Goal: Information Seeking & Learning: Learn about a topic

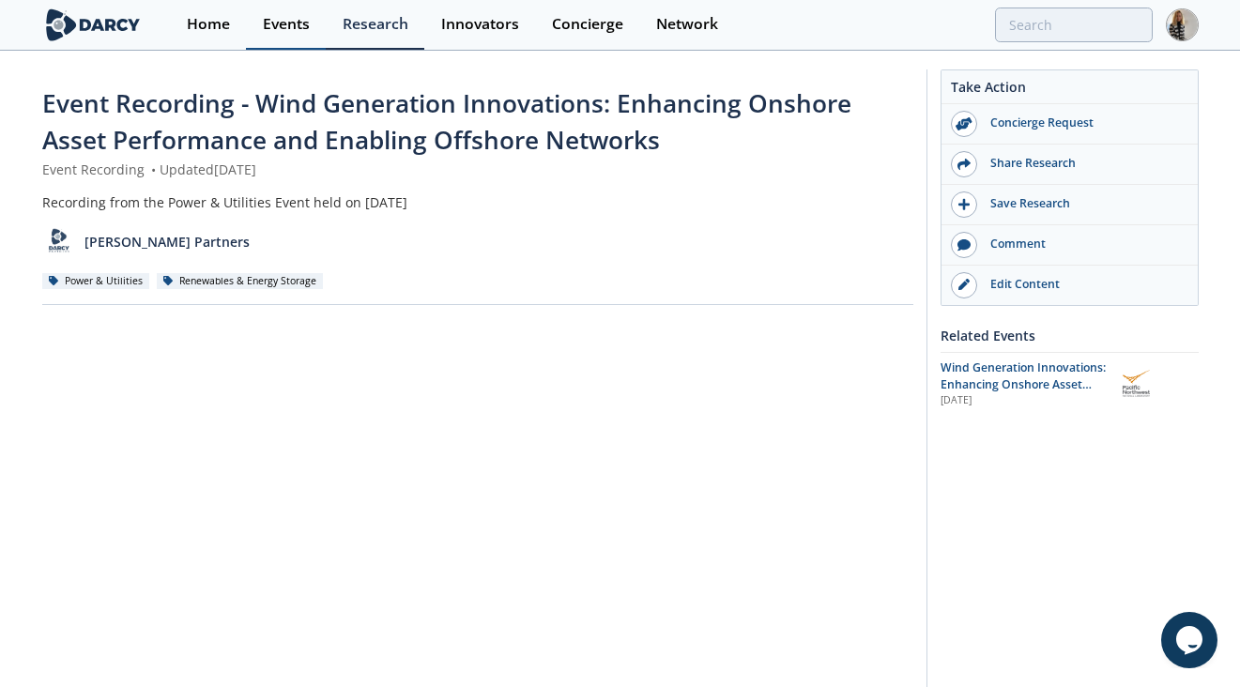
click at [283, 22] on div "Events" at bounding box center [286, 24] width 47 height 15
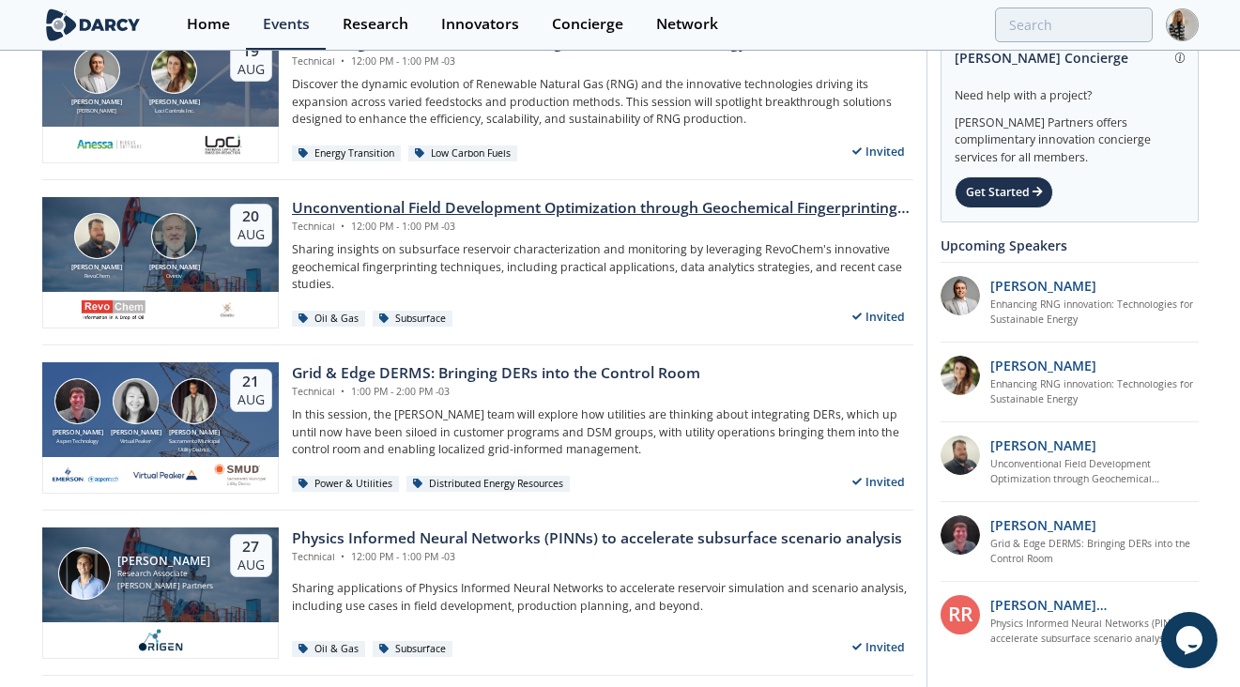
scroll to position [593, 0]
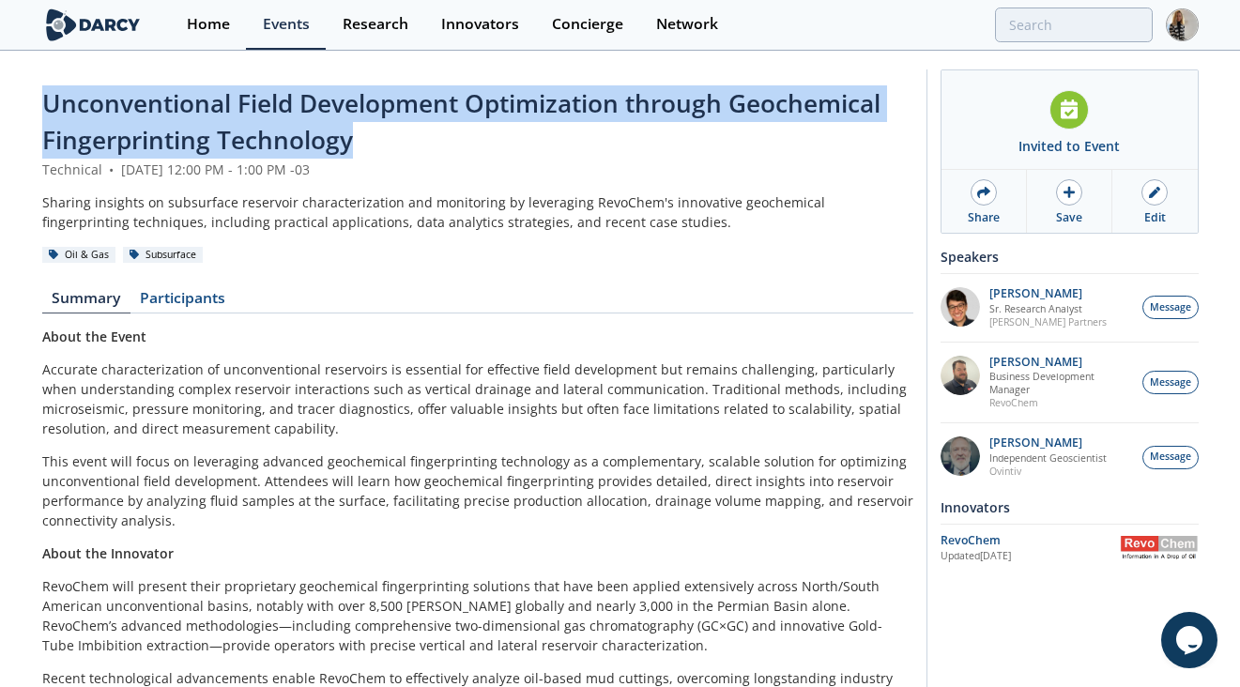
drag, startPoint x: 373, startPoint y: 139, endPoint x: 46, endPoint y: 104, distance: 328.5
click at [46, 104] on div "Unconventional Field Development Optimization through Geochemical Fingerprintin…" at bounding box center [477, 122] width 871 height 74
copy span "Unconventional Field Development Optimization through Geochemical Fingerprintin…"
click at [237, 101] on span "Unconventional Field Development Optimization through Geochemical Fingerprintin…" at bounding box center [461, 121] width 838 height 70
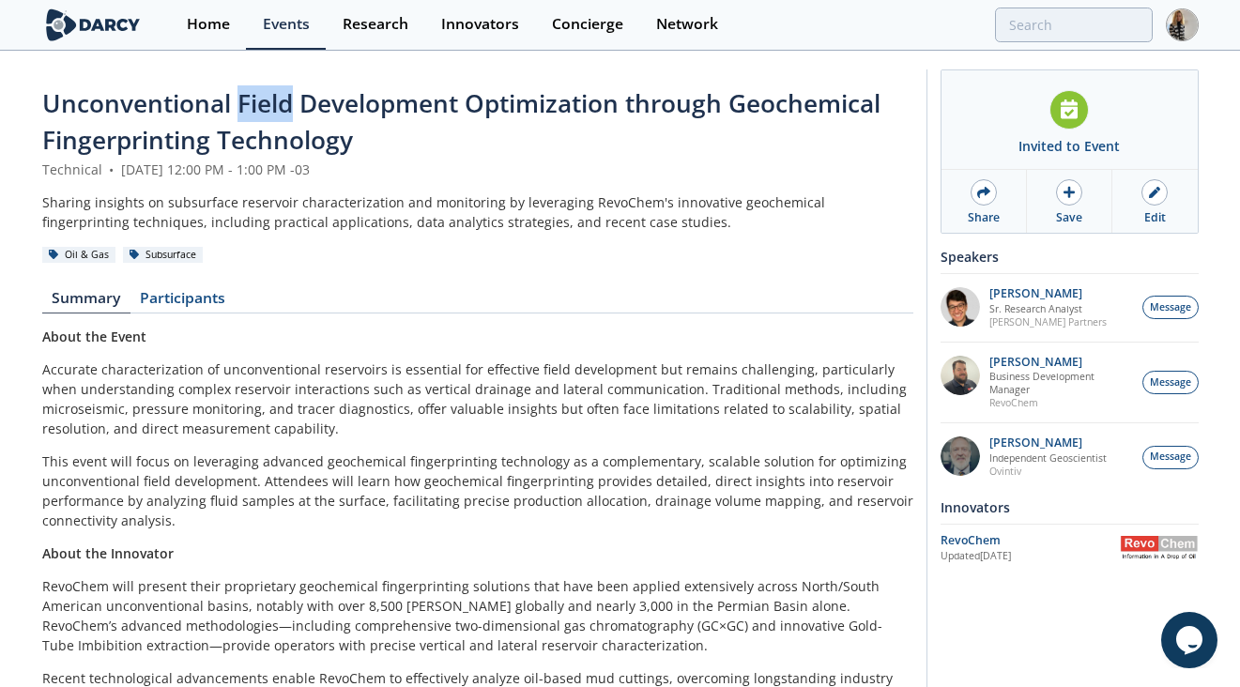
click at [237, 101] on span "Unconventional Field Development Optimization through Geochemical Fingerprintin…" at bounding box center [461, 121] width 838 height 70
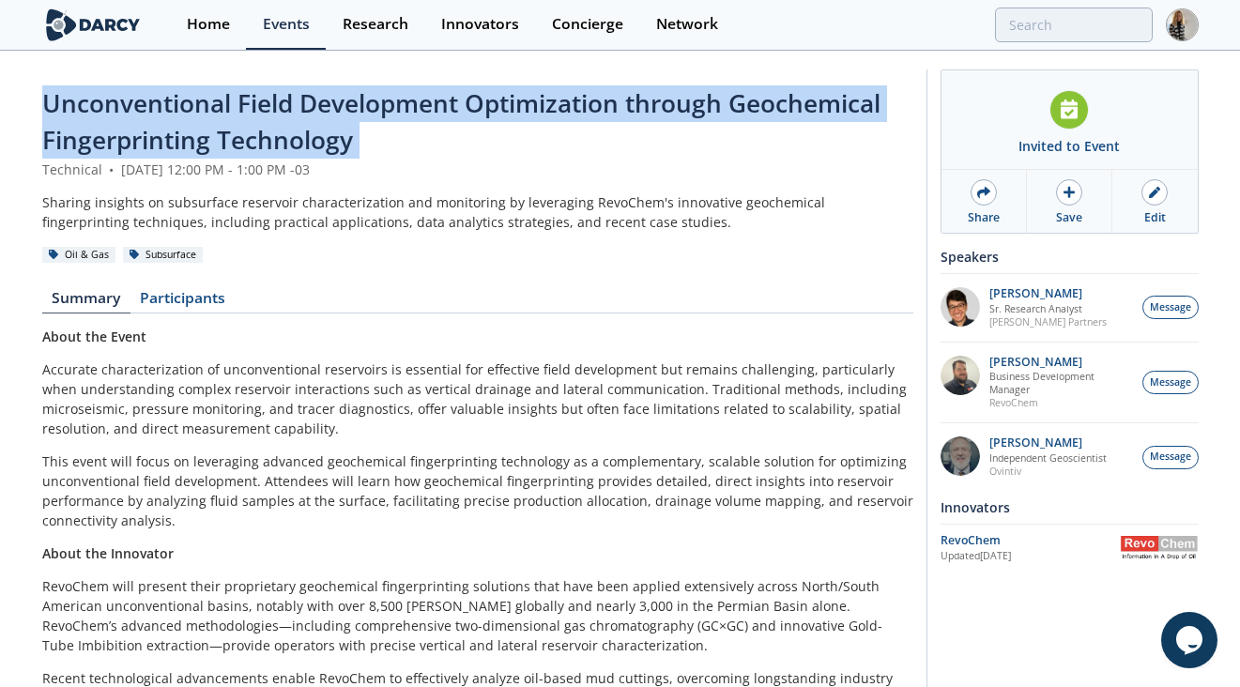
click at [237, 101] on span "Unconventional Field Development Optimization through Geochemical Fingerprintin…" at bounding box center [461, 121] width 838 height 70
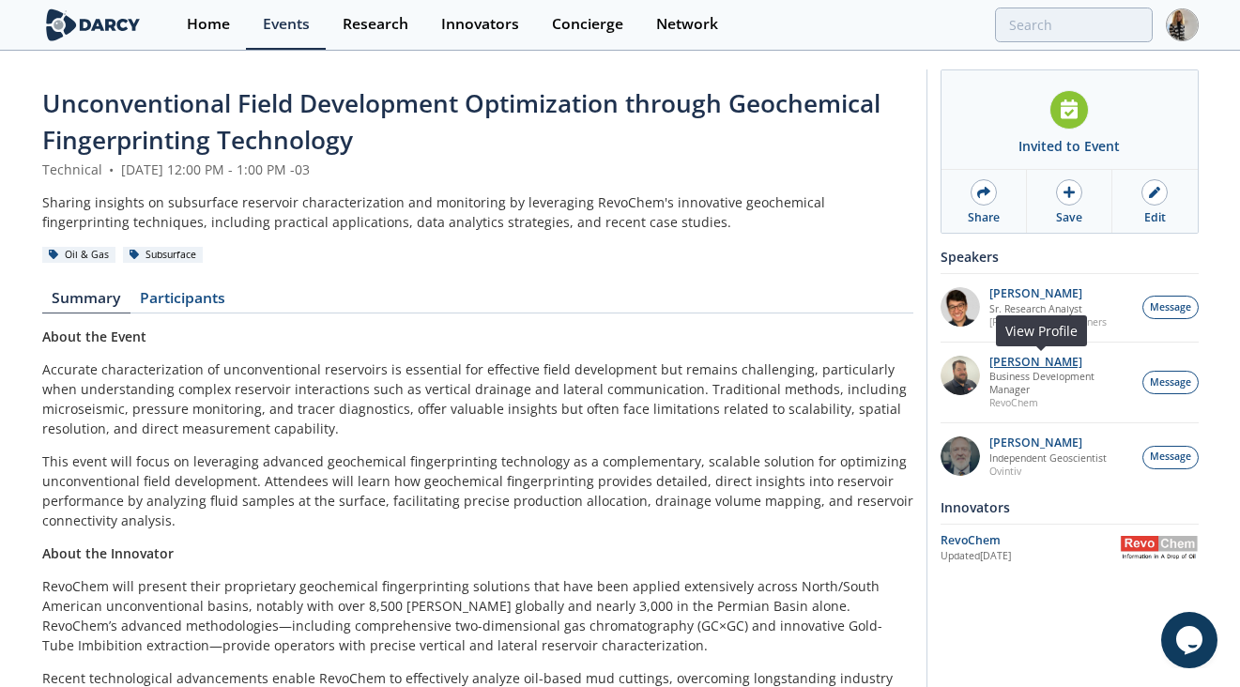
click at [1050, 358] on p "[PERSON_NAME]" at bounding box center [1060, 362] width 143 height 13
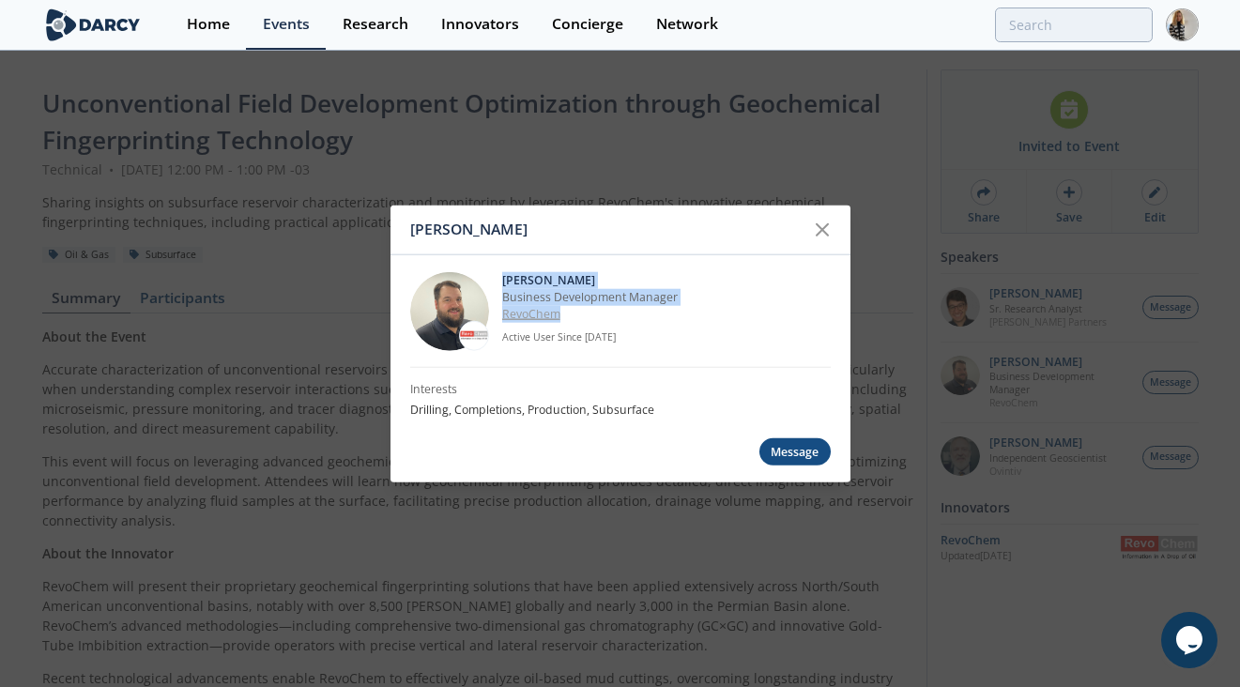
drag, startPoint x: 502, startPoint y: 277, endPoint x: 572, endPoint y: 322, distance: 82.8
click at [572, 322] on div "[PERSON_NAME] Business Development Manager RevoChem Active User Since [DATE]" at bounding box center [666, 310] width 329 height 79
copy div "[PERSON_NAME] Business Development Manager RevoChem"
click at [820, 230] on icon at bounding box center [822, 230] width 23 height 23
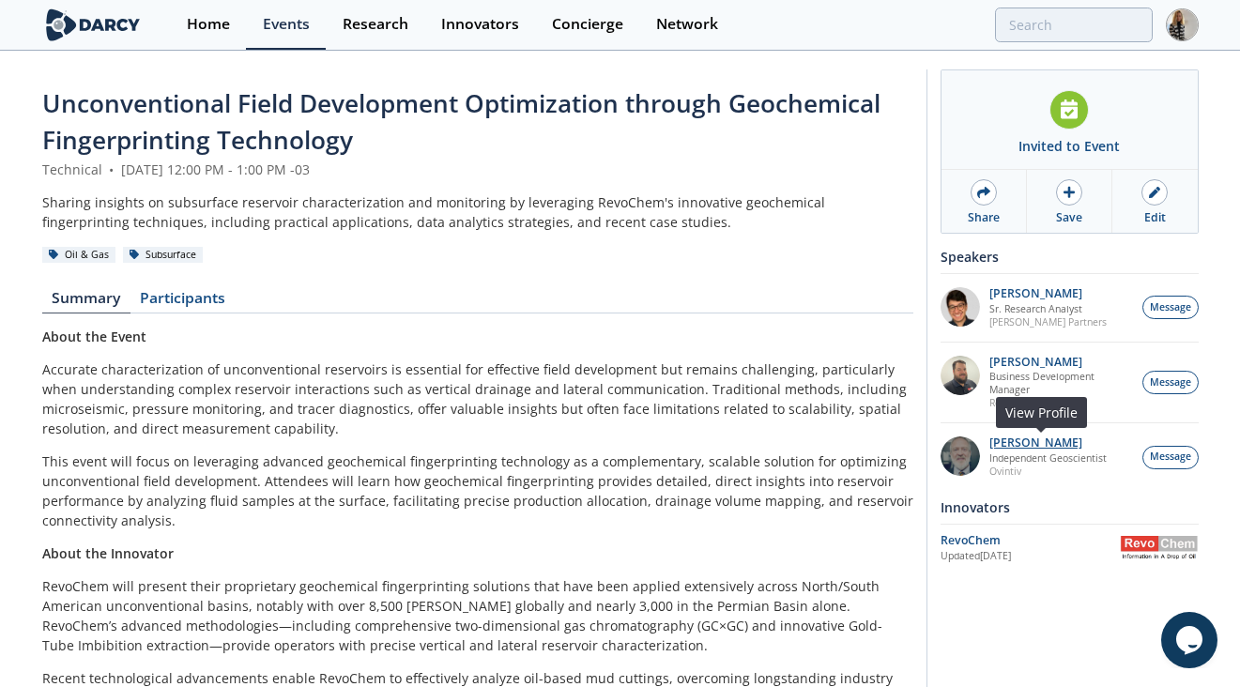
click at [1029, 447] on p "[PERSON_NAME]" at bounding box center [1047, 442] width 117 height 13
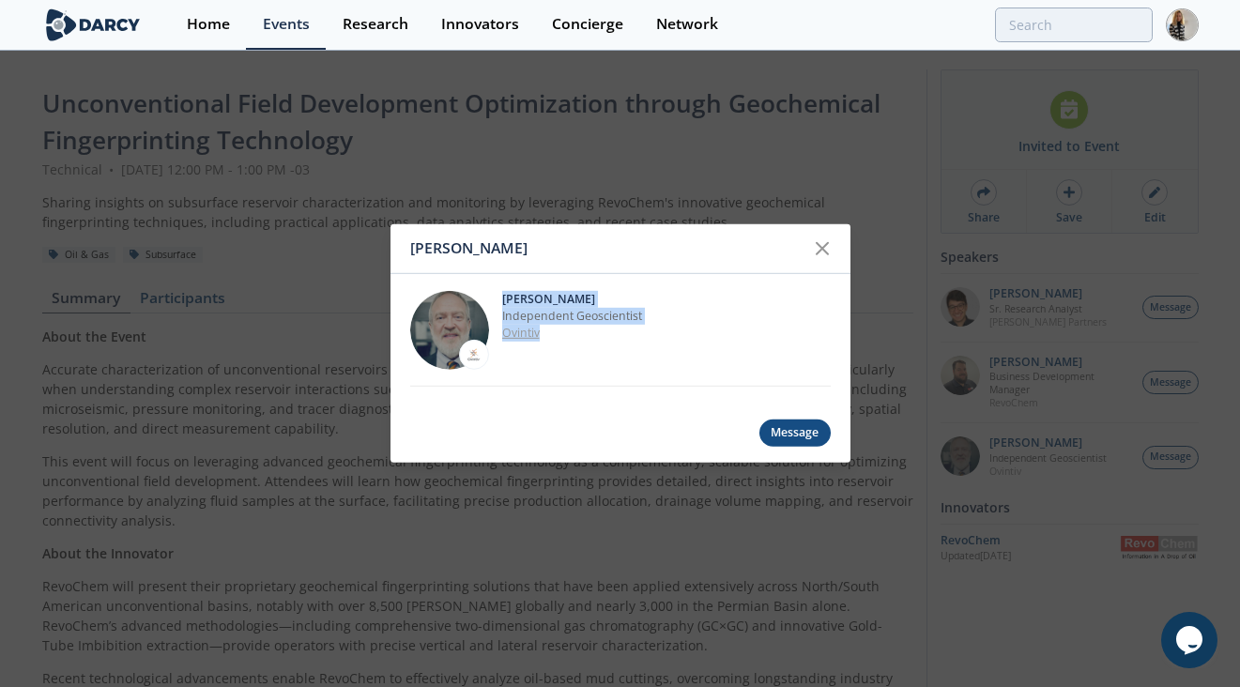
drag, startPoint x: 497, startPoint y: 292, endPoint x: 567, endPoint y: 331, distance: 79.9
click at [567, 331] on div "[PERSON_NAME] Independent Geoscientist [GEOGRAPHIC_DATA]" at bounding box center [620, 330] width 420 height 113
copy div "[PERSON_NAME] Independent Geoscientist Ovintiv"
click at [573, 371] on div "[PERSON_NAME] Independent Geoscientist [GEOGRAPHIC_DATA]" at bounding box center [620, 330] width 420 height 113
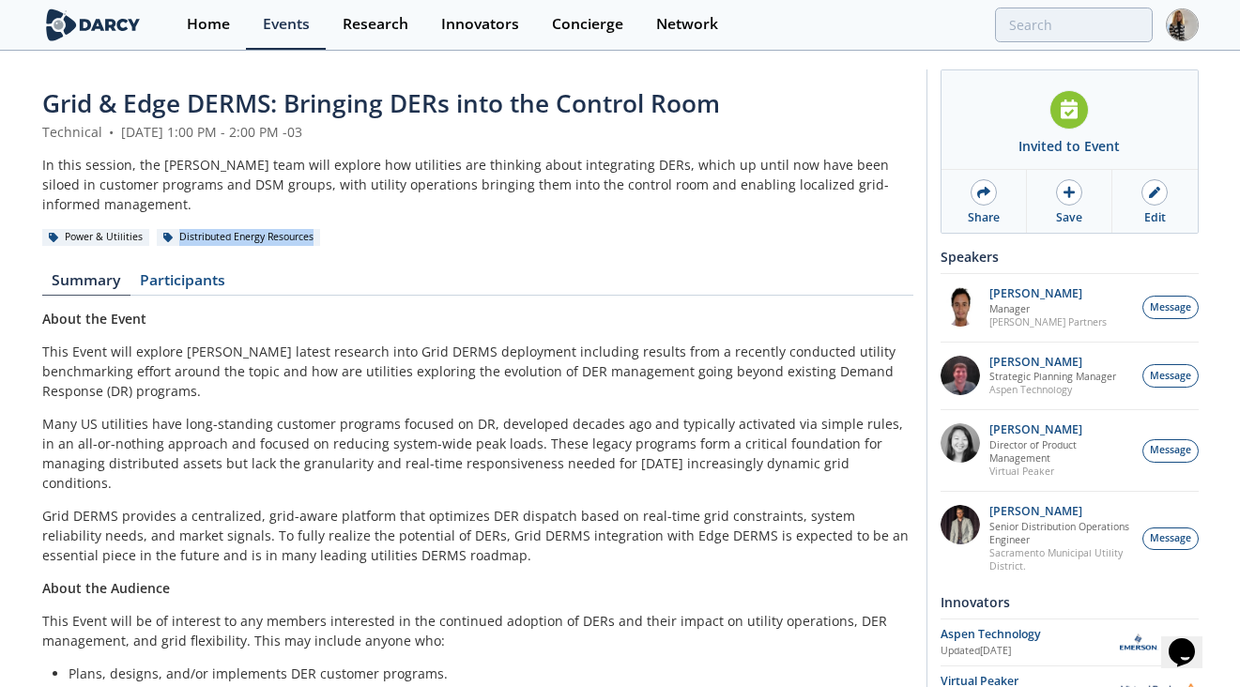
drag, startPoint x: 176, startPoint y: 215, endPoint x: 311, endPoint y: 219, distance: 135.2
click at [311, 229] on div "Distributed Energy Resources" at bounding box center [239, 237] width 164 height 17
copy div "Distributed Energy Resources"
click at [349, 99] on span "Grid & Edge DERMS: Bringing DERs into the Control Room" at bounding box center [381, 103] width 678 height 34
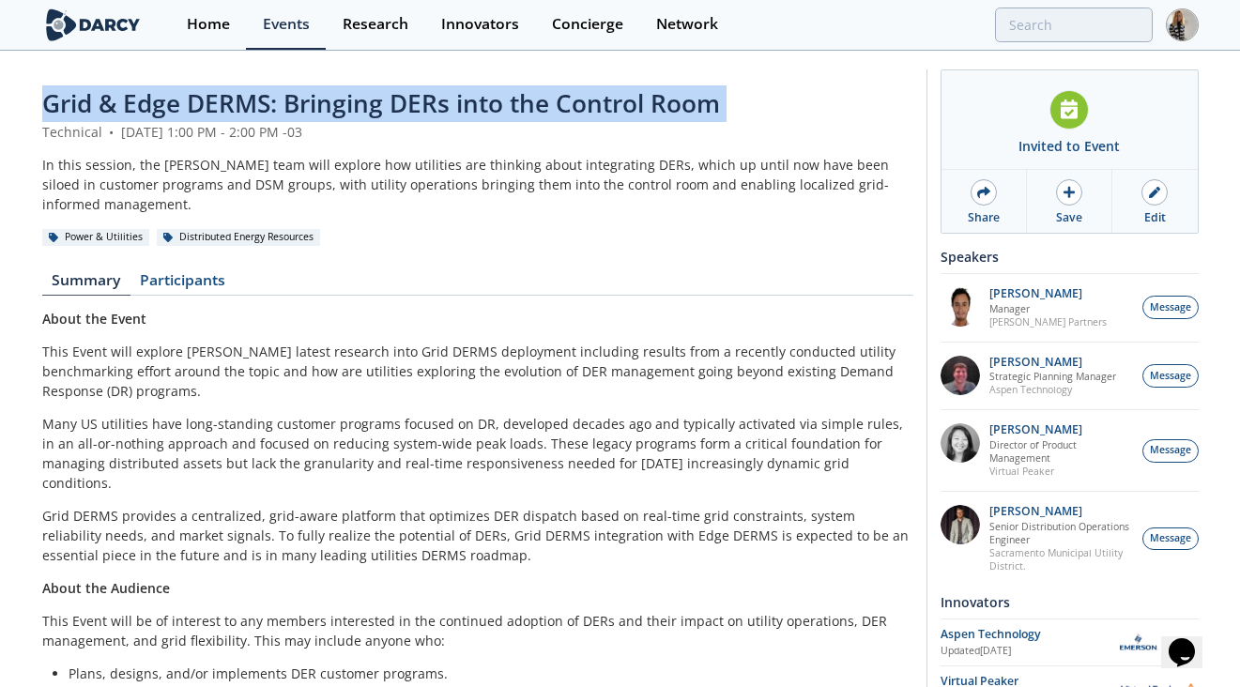
click at [349, 99] on span "Grid & Edge DERMS: Bringing DERs into the Control Room" at bounding box center [381, 103] width 678 height 34
copy header "Grid & Edge DERMS: Bringing DERs into the Control Room"
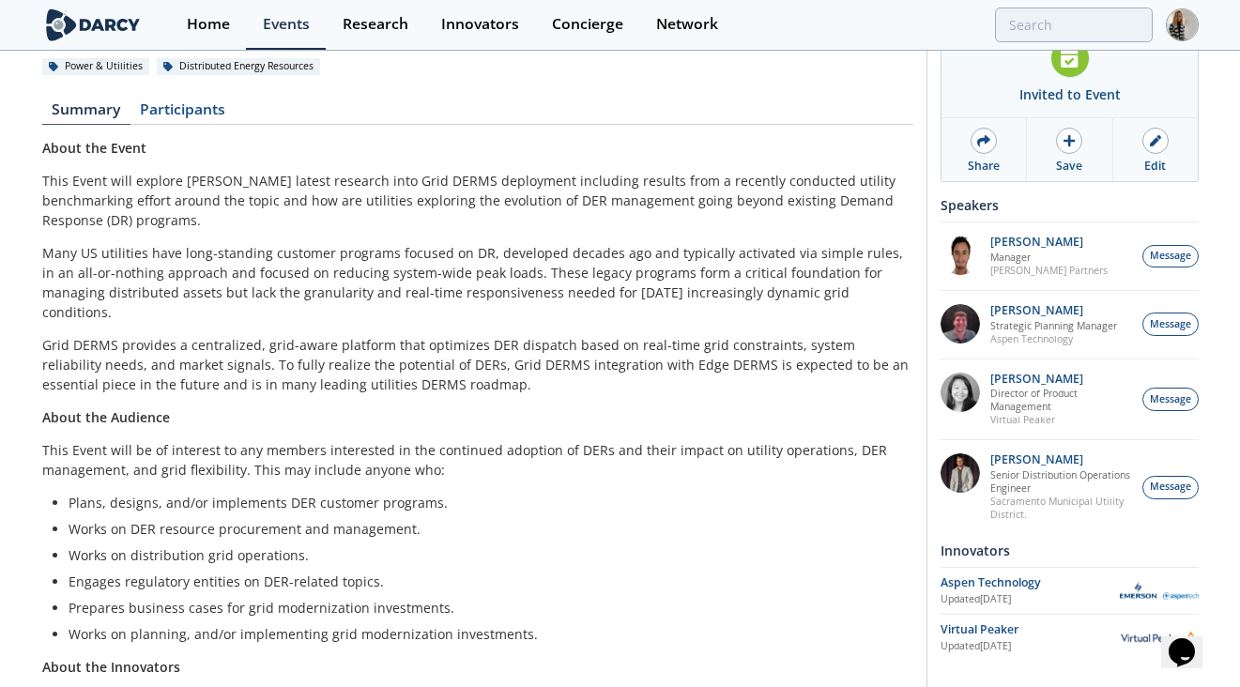
scroll to position [172, 0]
click at [1025, 314] on p "[PERSON_NAME]" at bounding box center [1053, 310] width 127 height 13
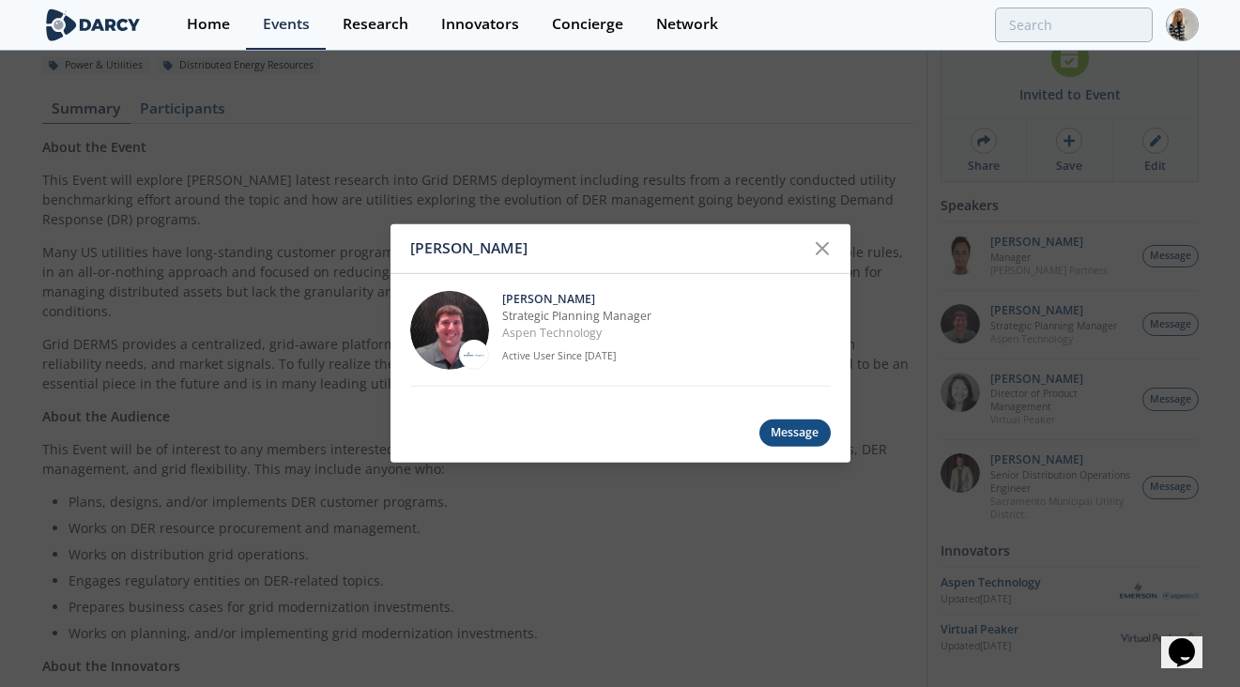
drag, startPoint x: 589, startPoint y: 293, endPoint x: 495, endPoint y: 287, distance: 94.0
click at [495, 288] on div "Jonathan Curtis Strategic Planning Manager Aspen Technology Active User Since A…" at bounding box center [620, 330] width 420 height 113
copy p "Jonathan Curtis"
click at [627, 338] on p "Aspen Technology" at bounding box center [666, 333] width 329 height 17
drag, startPoint x: 617, startPoint y: 331, endPoint x: 498, endPoint y: 294, distance: 124.1
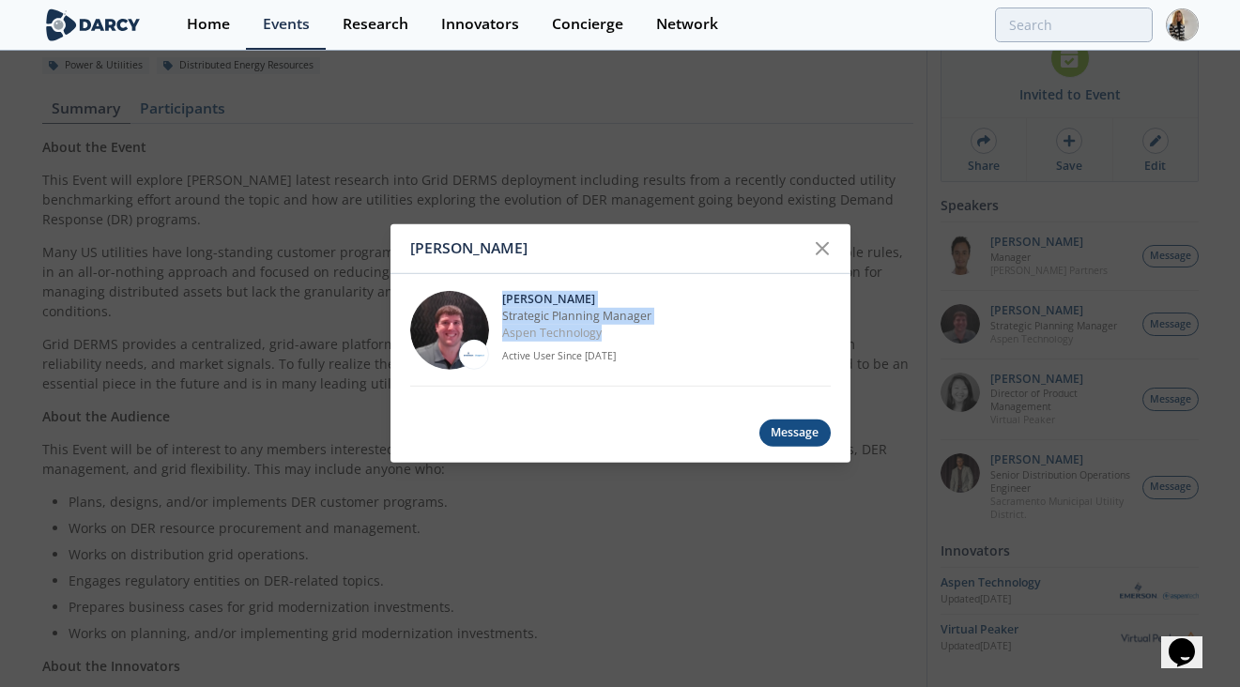
click at [498, 294] on div "Jonathan Curtis Strategic Planning Manager Aspen Technology Active User Since A…" at bounding box center [620, 330] width 420 height 113
copy div "Jonathan Curtis Strategic Planning Manager Aspen Technology"
click at [816, 237] on icon at bounding box center [822, 248] width 23 height 23
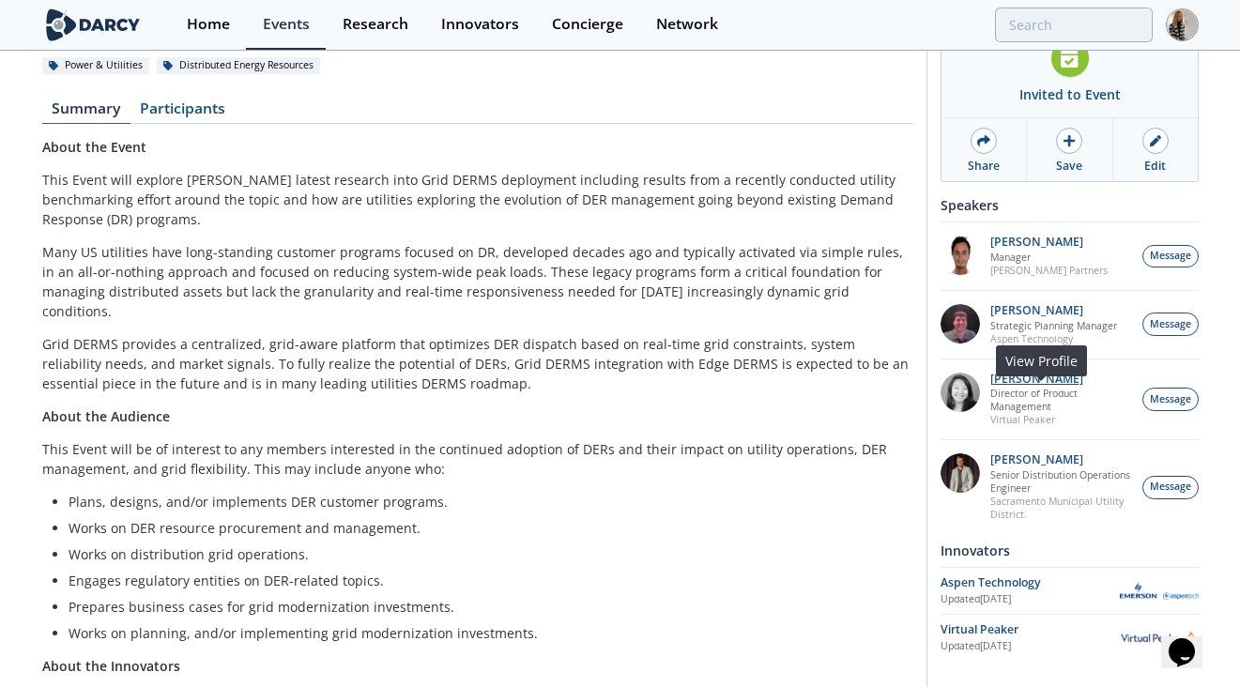
click at [1055, 376] on p "Brenda Chew" at bounding box center [1061, 379] width 143 height 13
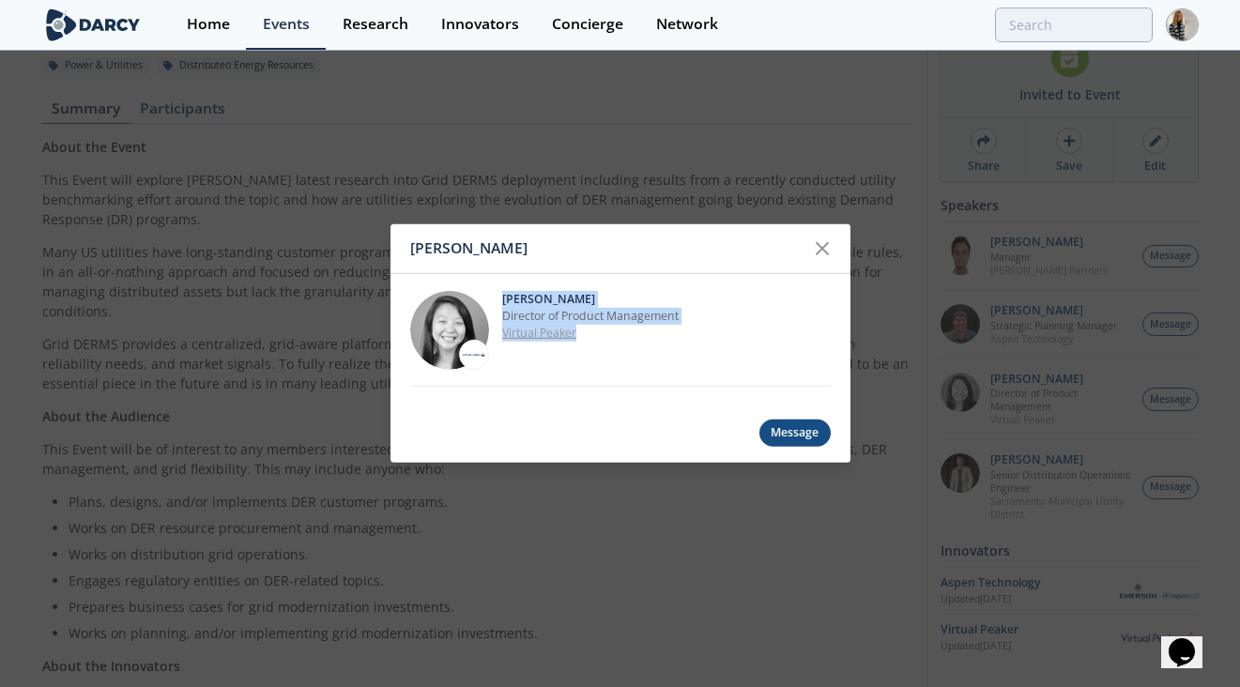
drag, startPoint x: 504, startPoint y: 294, endPoint x: 590, endPoint y: 332, distance: 94.5
click at [590, 332] on div "Brenda Chew Director of Product Management Virtual Peaker" at bounding box center [666, 329] width 329 height 79
copy div "Brenda Chew Director of Product Management Virtual Peaker"
click at [819, 241] on icon at bounding box center [822, 248] width 23 height 23
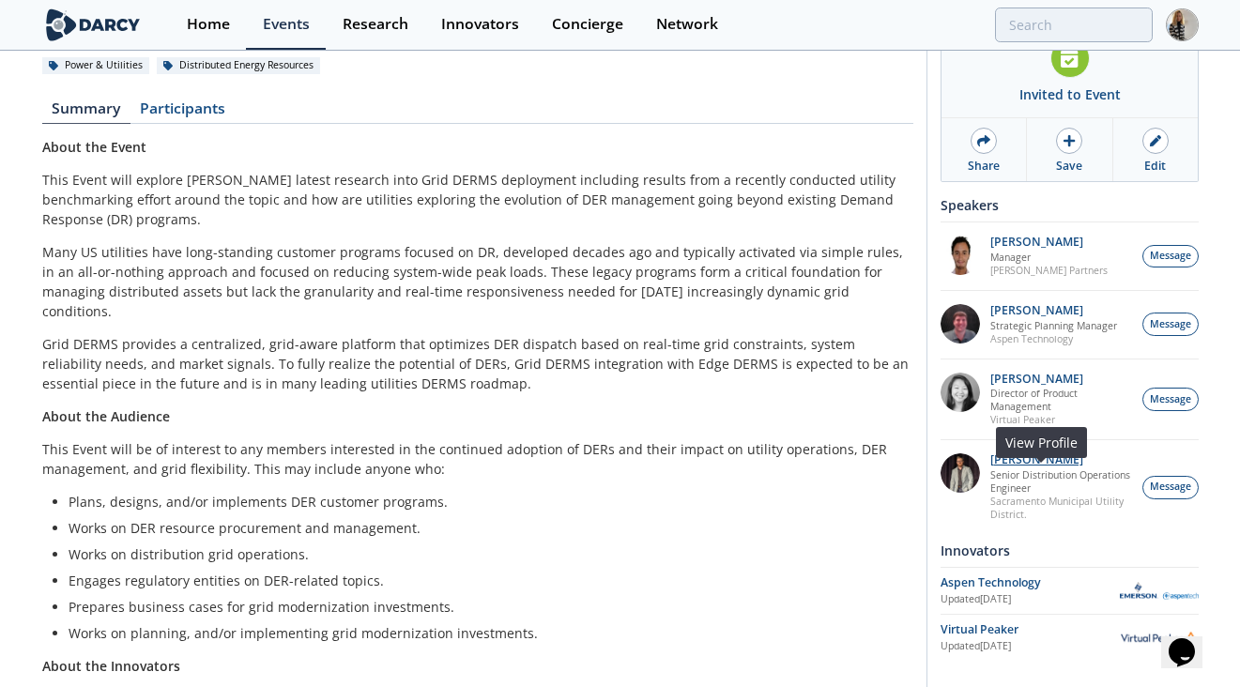
click at [1027, 465] on p "Yevgeniy Postnov" at bounding box center [1061, 459] width 143 height 13
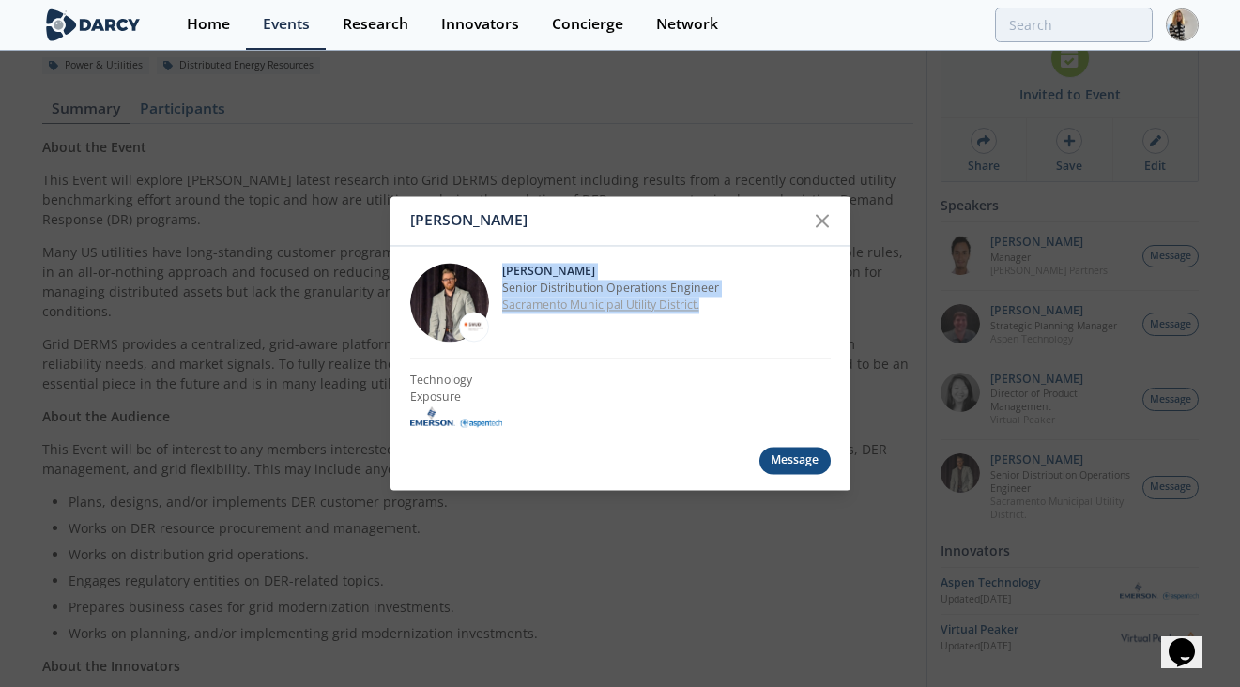
drag, startPoint x: 502, startPoint y: 268, endPoint x: 738, endPoint y: 304, distance: 238.4
click at [738, 304] on div "Yevgeniy Postnov Senior Distribution Operations Engineer Sacramento Municipal U…" at bounding box center [666, 302] width 329 height 79
copy div "Yevgeniy Postnov Senior Distribution Operations Engineer Sacramento Municipal U…"
